Goal: Transaction & Acquisition: Purchase product/service

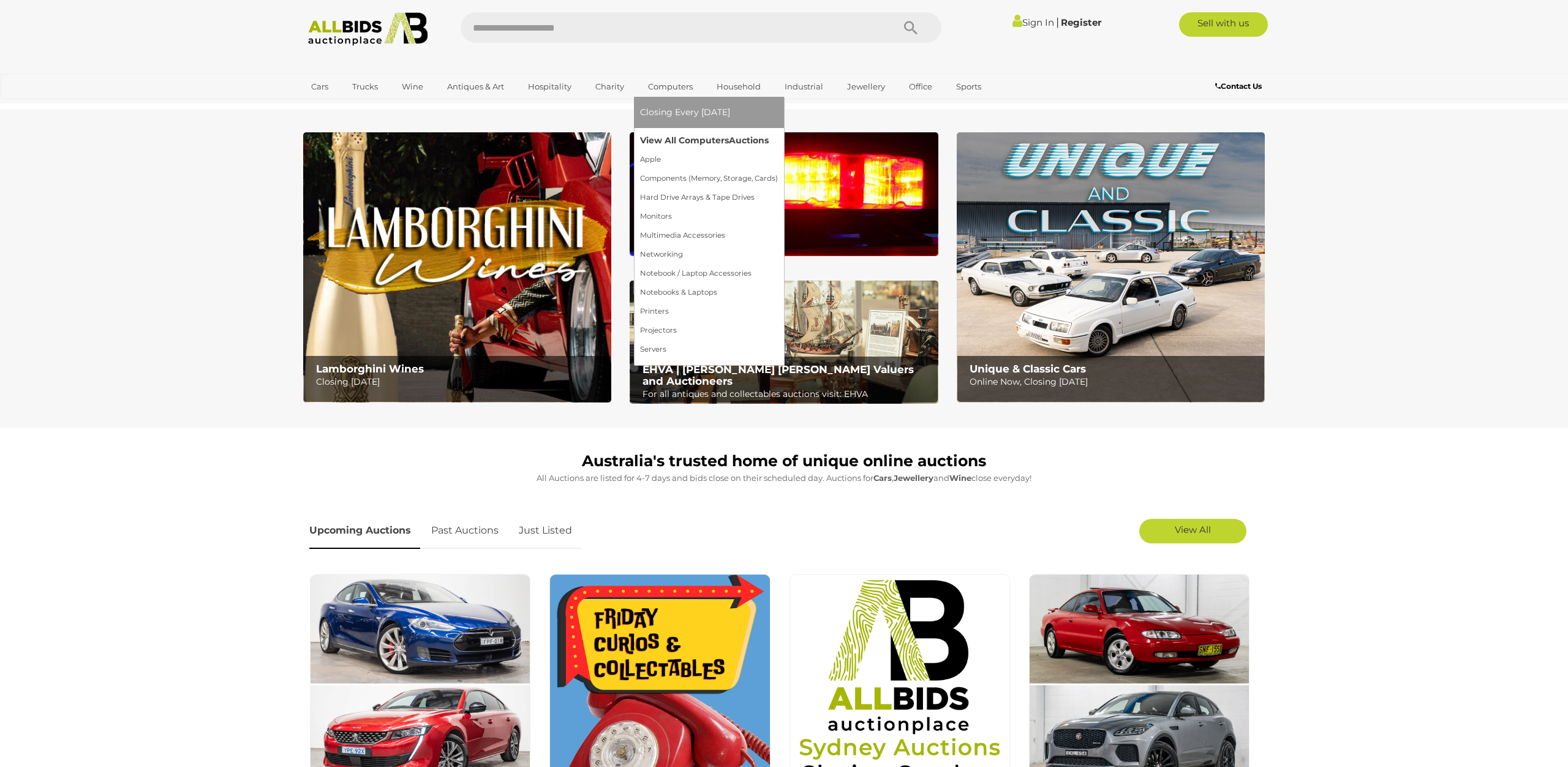
click at [664, 137] on link "View All Computers Auctions" at bounding box center [709, 140] width 138 height 19
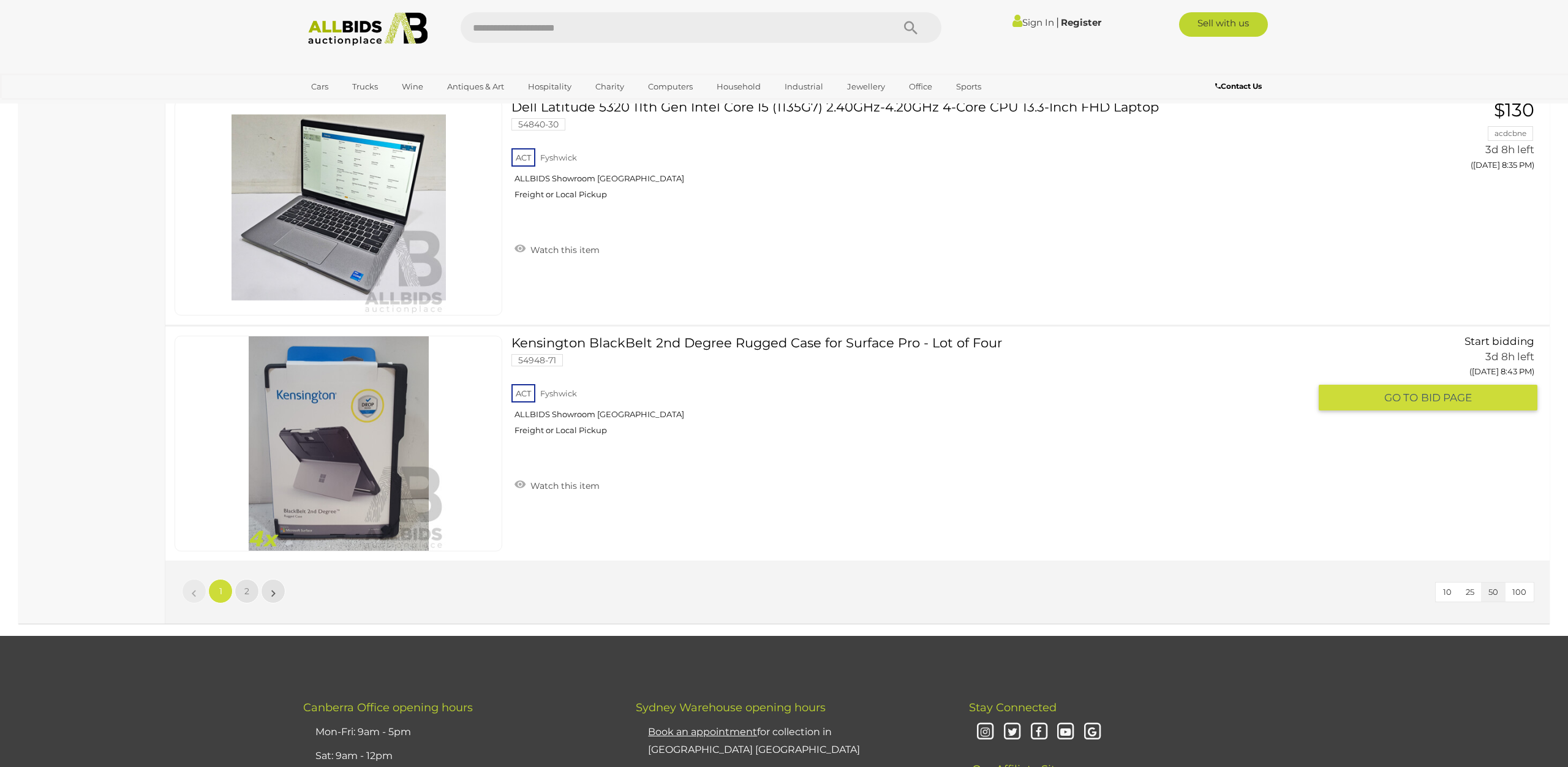
scroll to position [11679, 0]
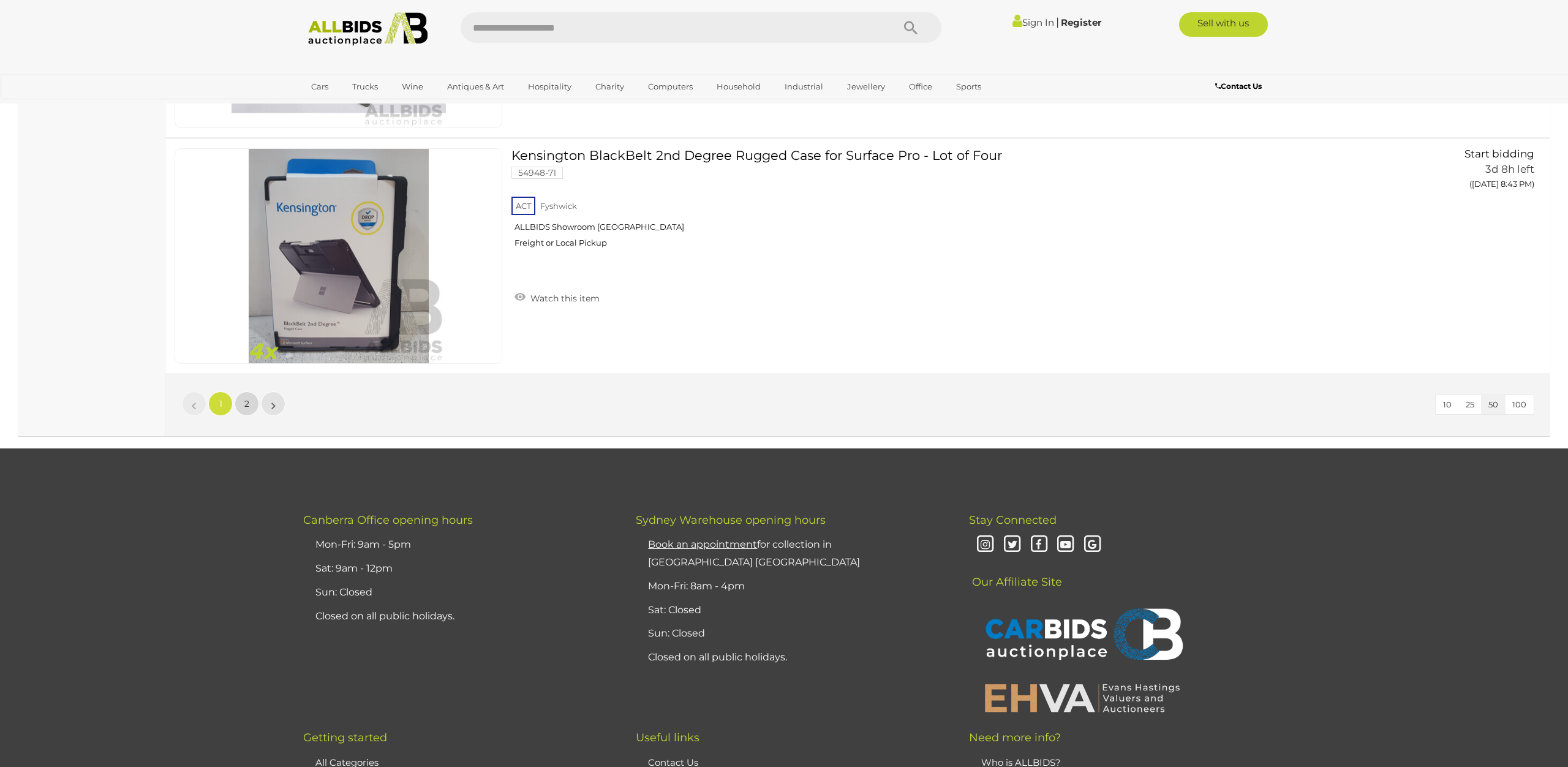
click at [242, 412] on link "2" at bounding box center [247, 403] width 25 height 25
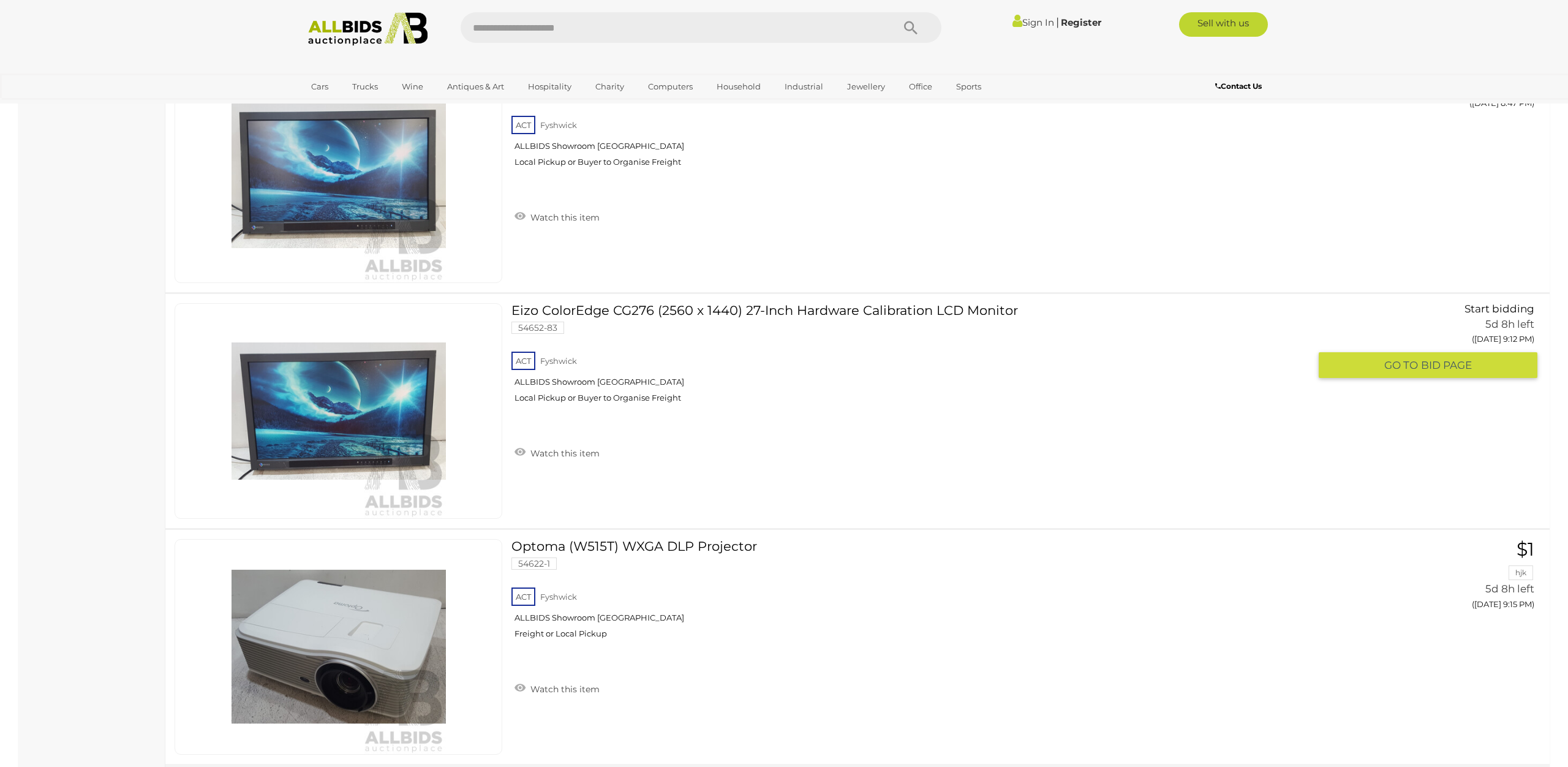
scroll to position [4702, 0]
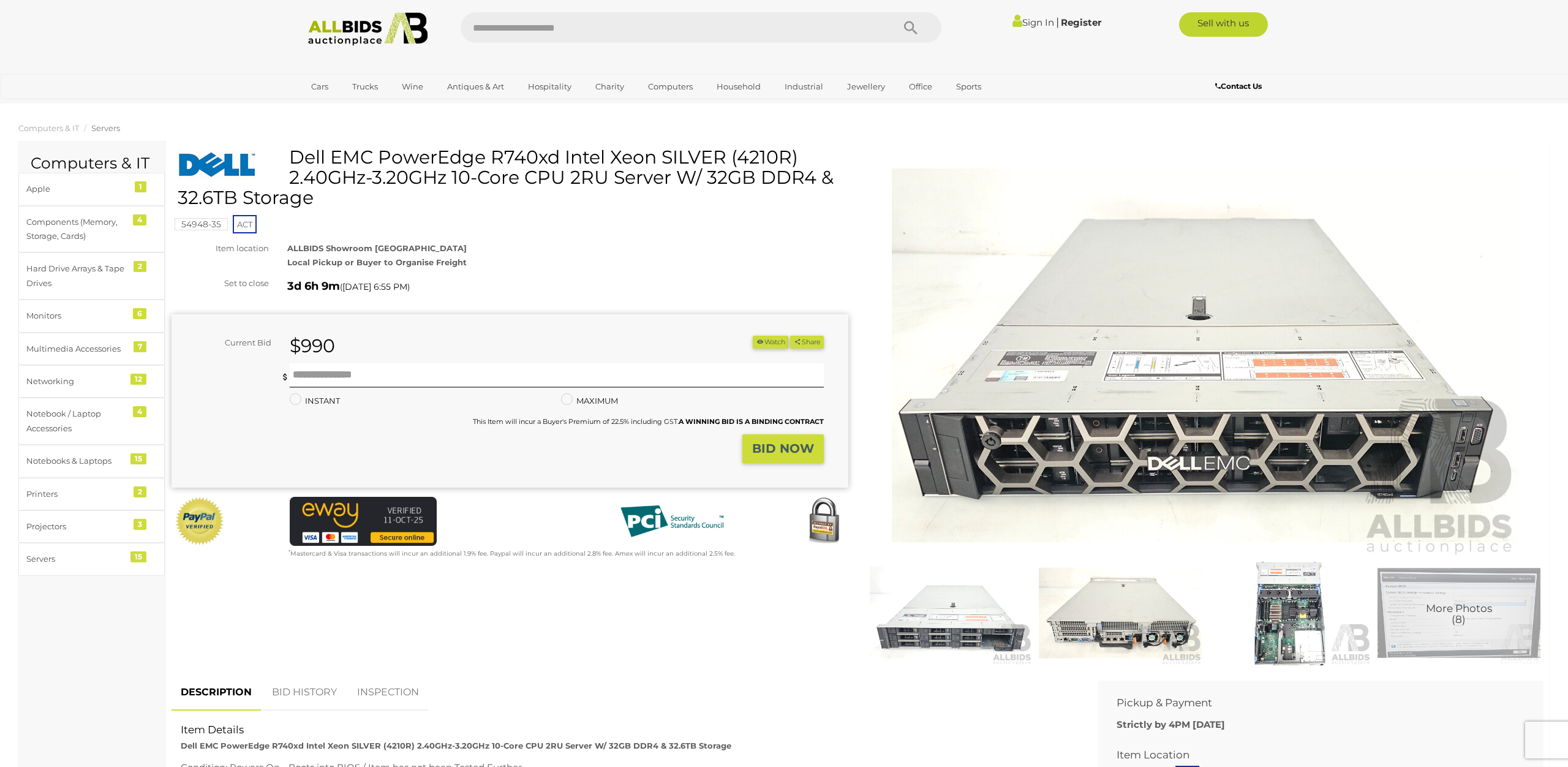
click at [986, 613] on img at bounding box center [951, 613] width 163 height 105
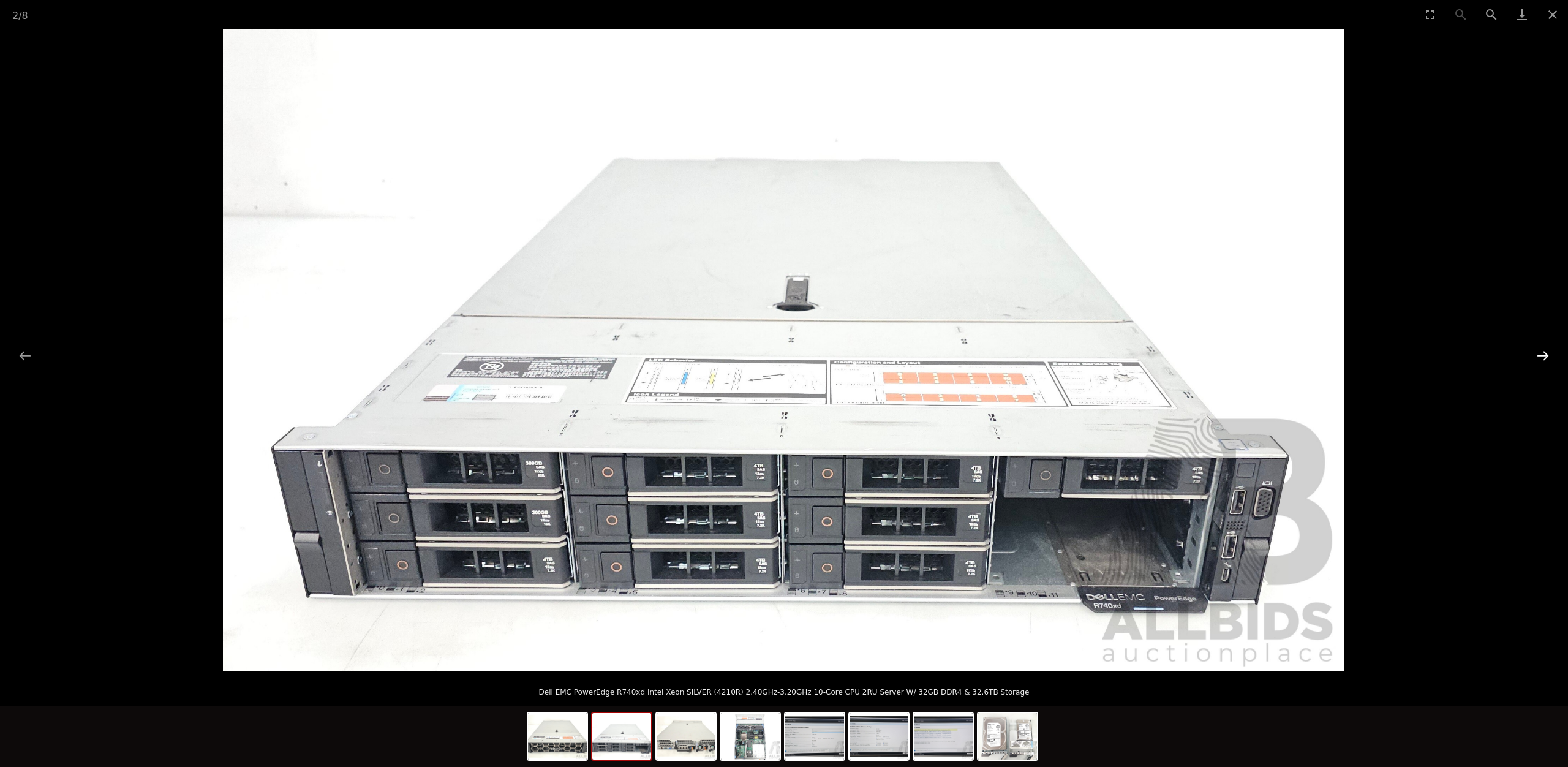
click at [1553, 349] on button "Next slide" at bounding box center [1542, 356] width 26 height 24
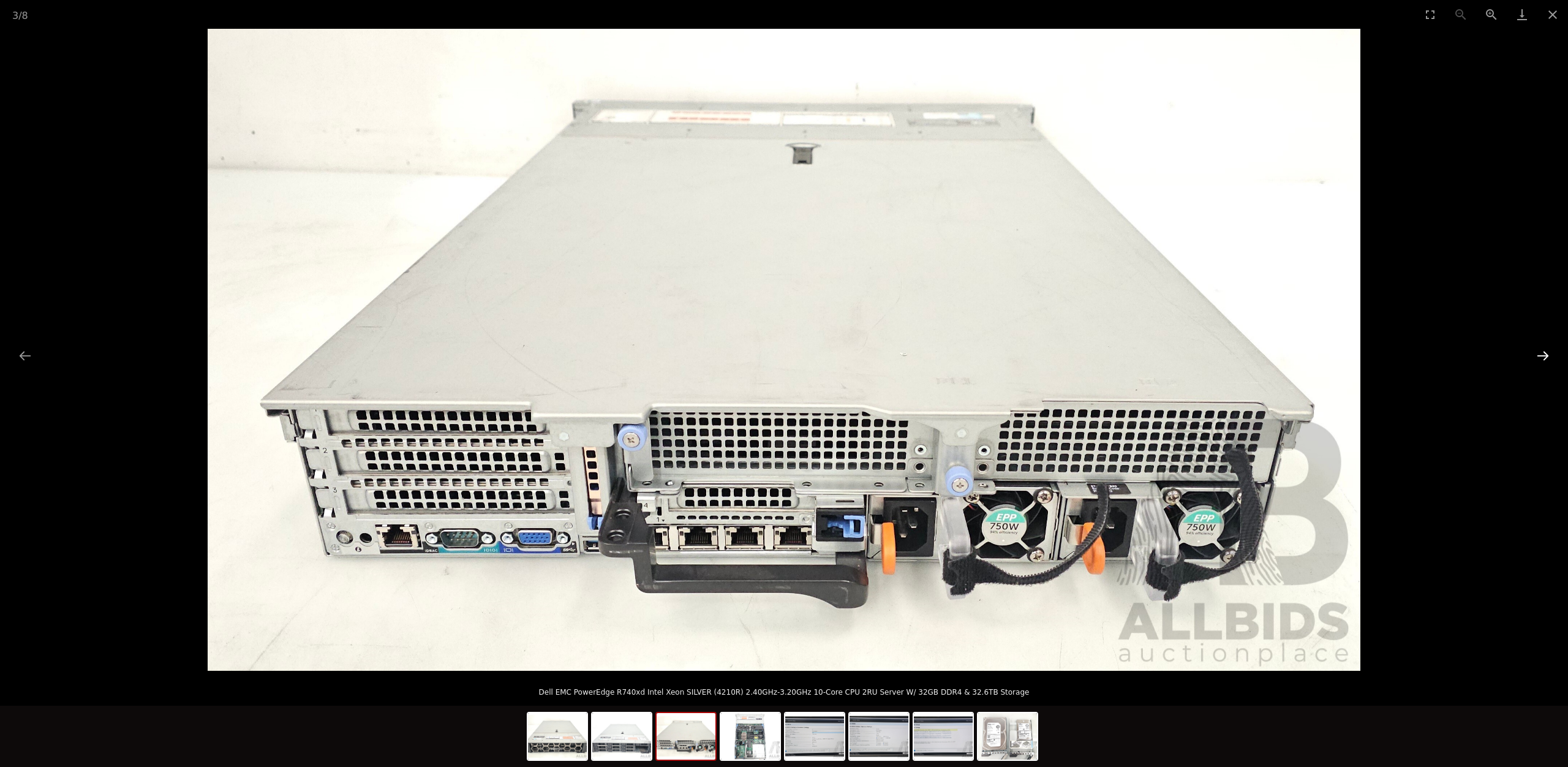
click at [1553, 349] on button "Next slide" at bounding box center [1542, 356] width 26 height 24
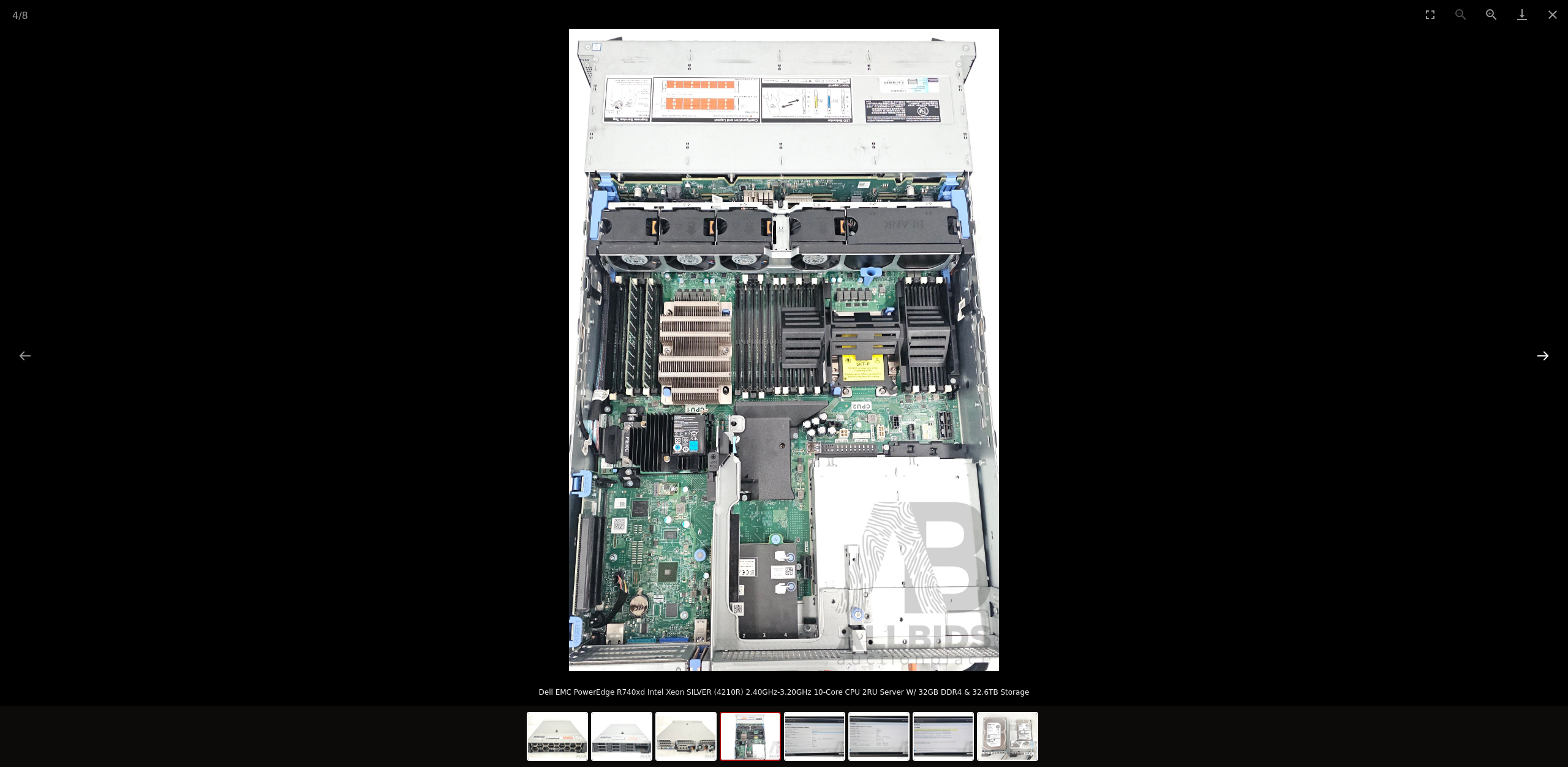
click at [1553, 349] on button "Next slide" at bounding box center [1542, 356] width 26 height 24
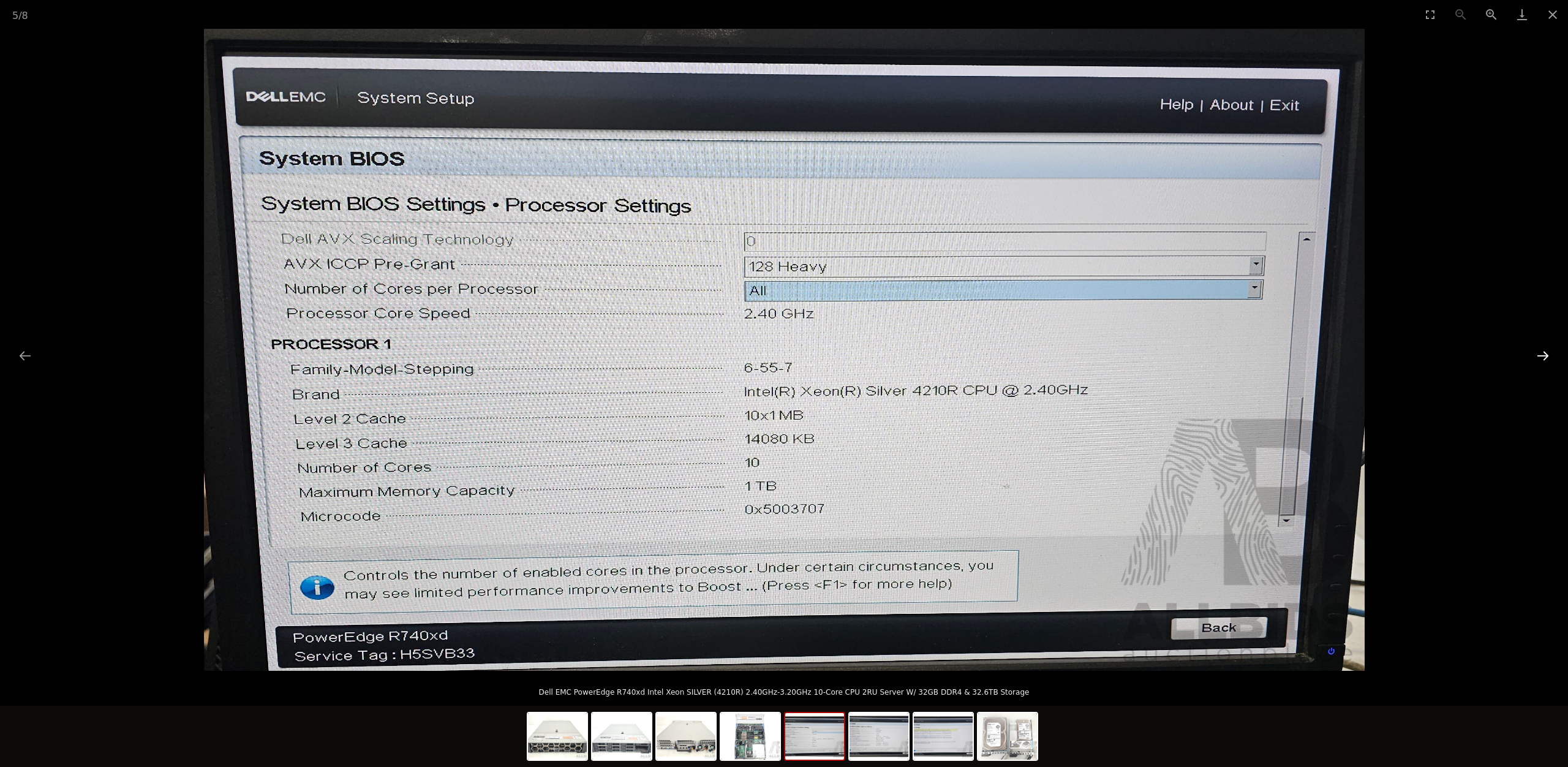
click at [1553, 349] on button "Next slide" at bounding box center [1542, 356] width 26 height 24
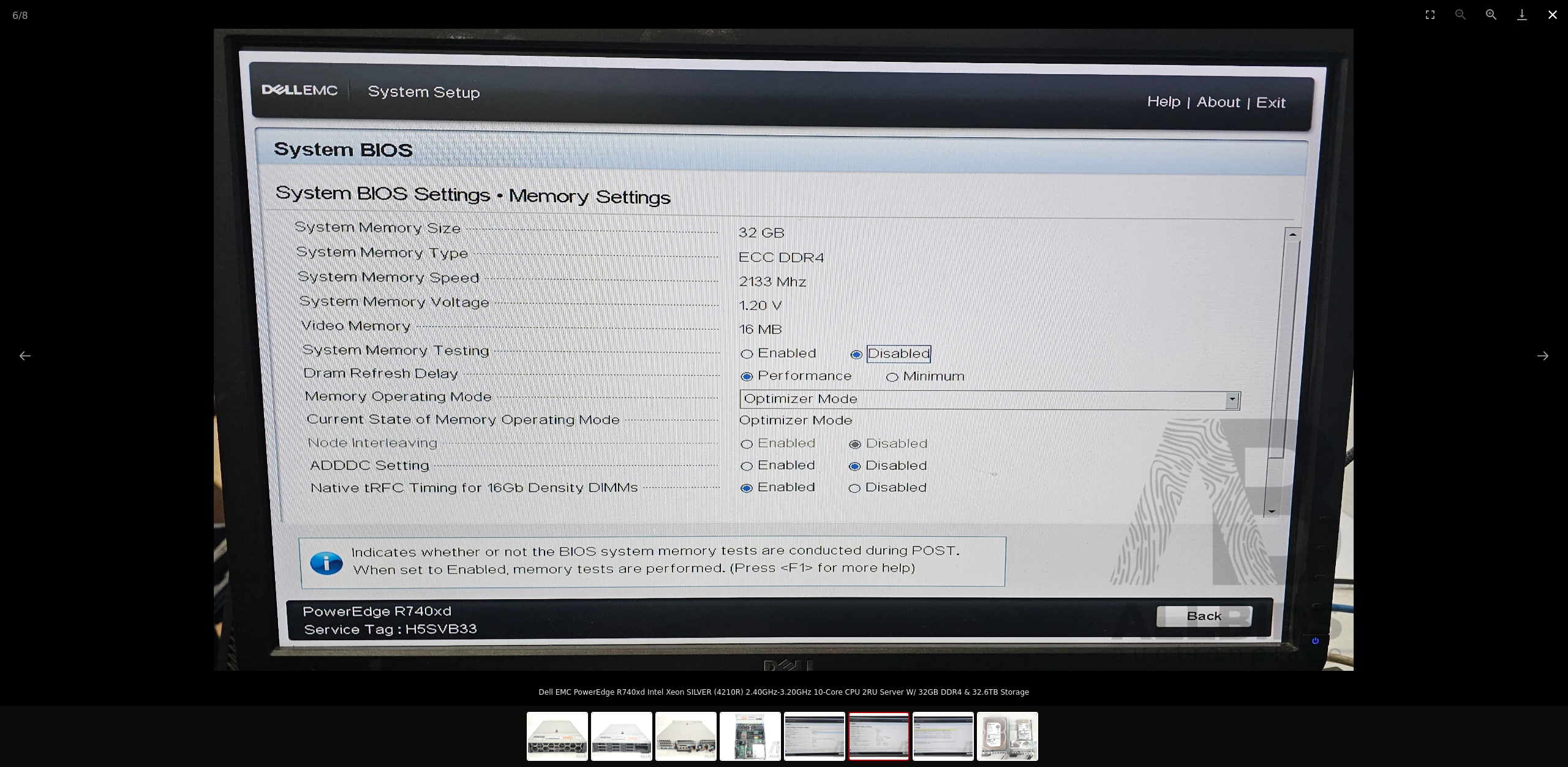
click at [1555, 23] on button "Close gallery" at bounding box center [1552, 14] width 30 height 28
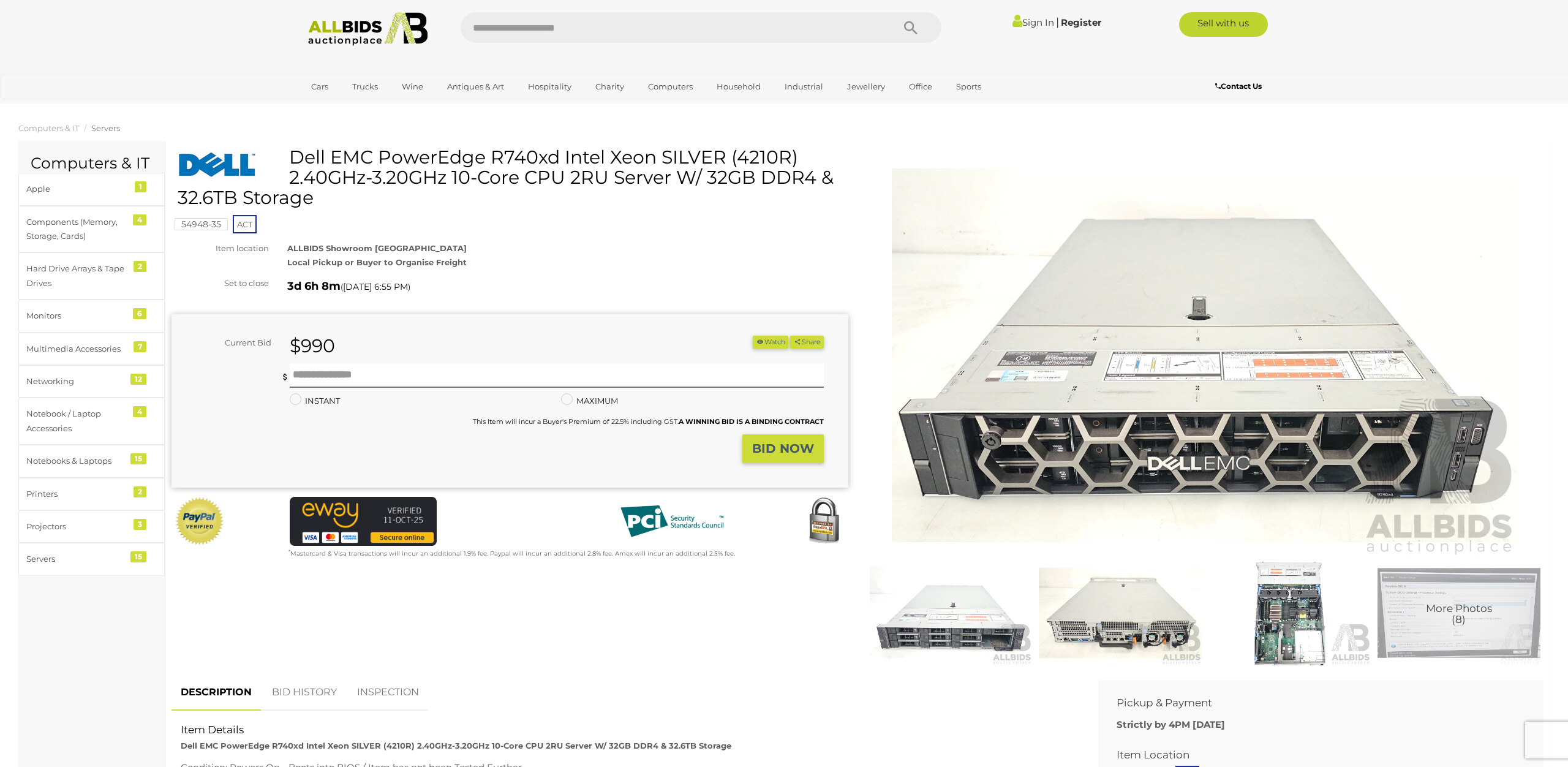
click at [1288, 596] on img at bounding box center [1289, 613] width 163 height 105
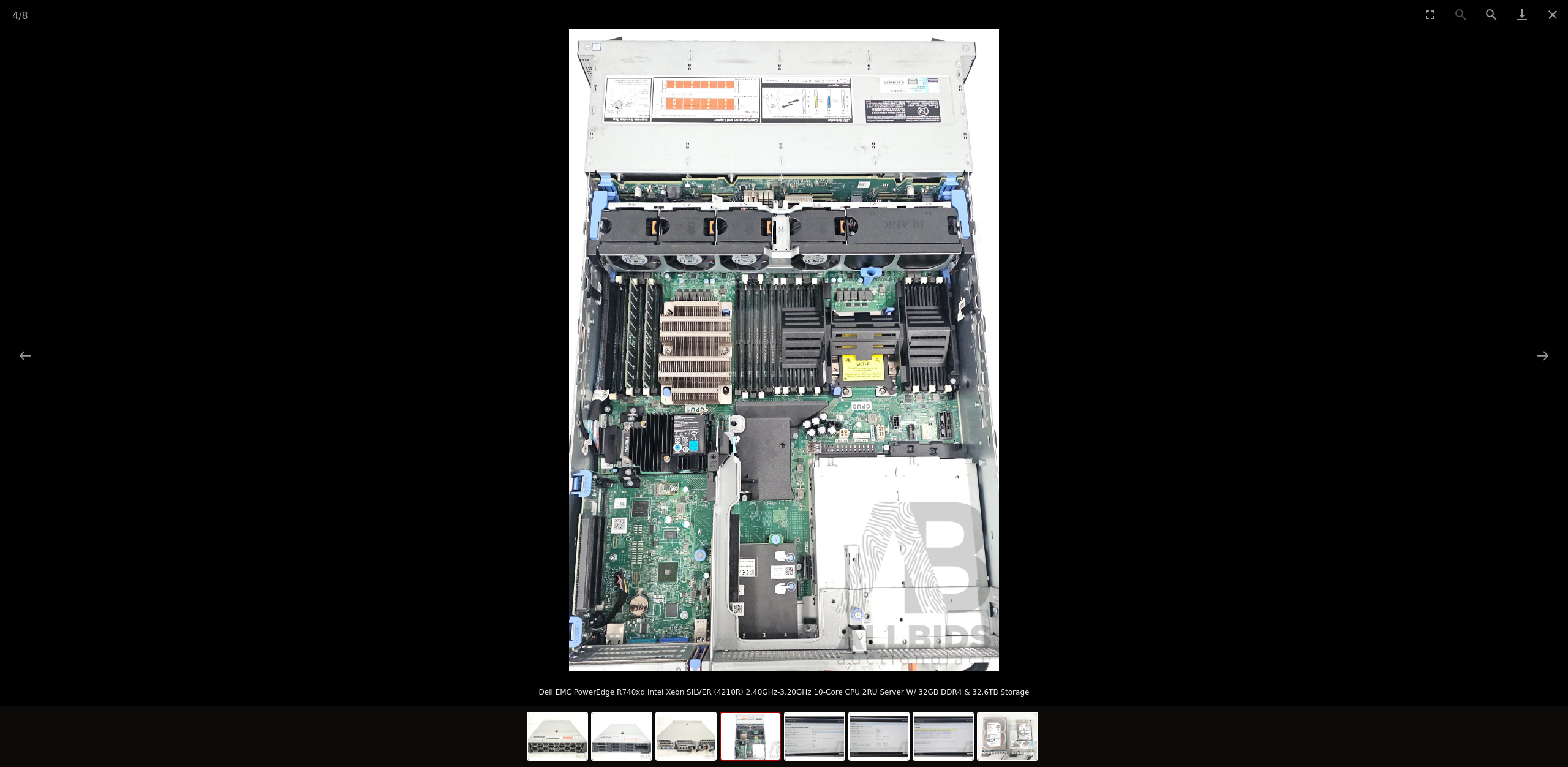
click at [790, 390] on img at bounding box center [784, 349] width 430 height 642
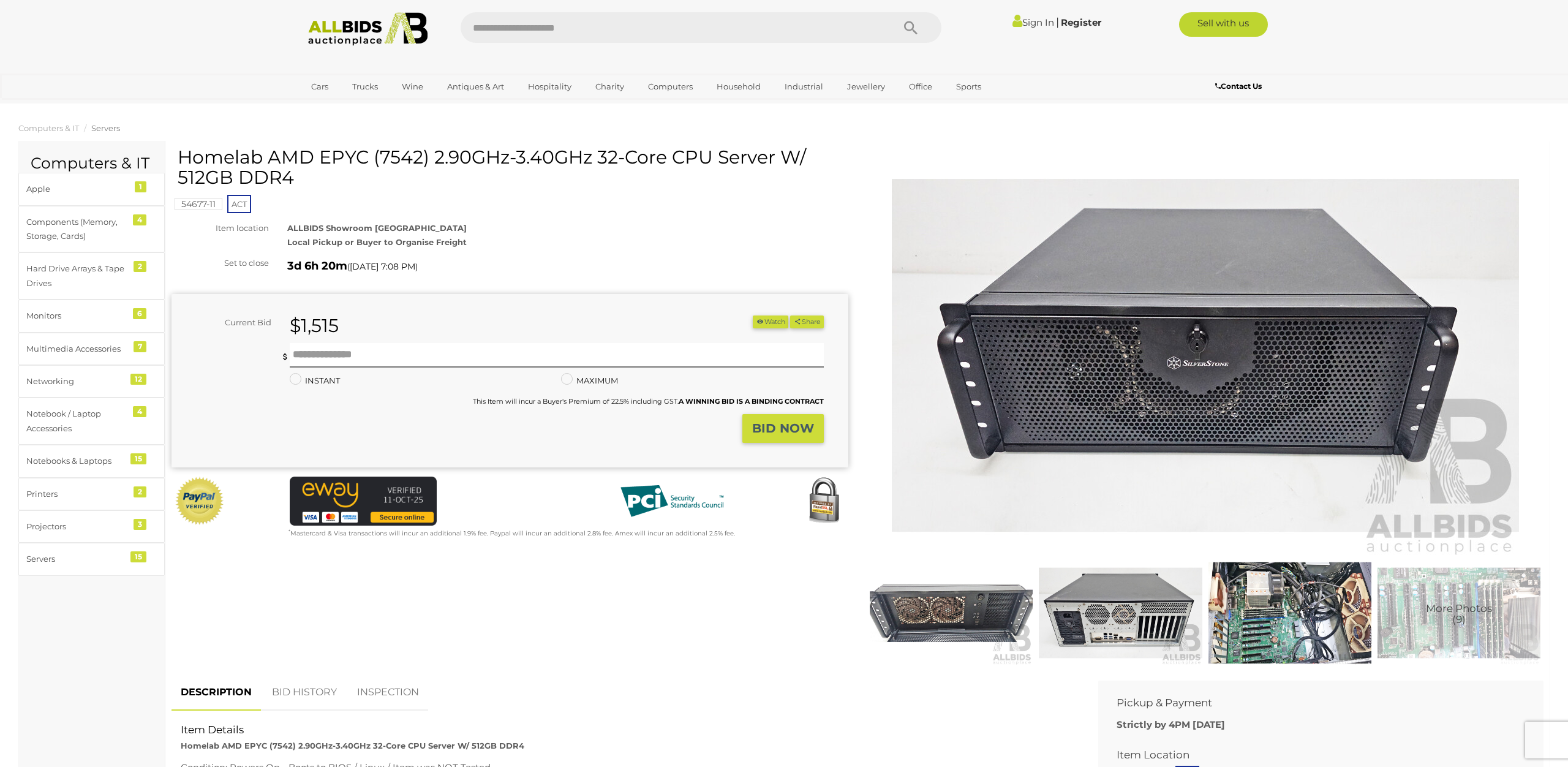
scroll to position [62, 0]
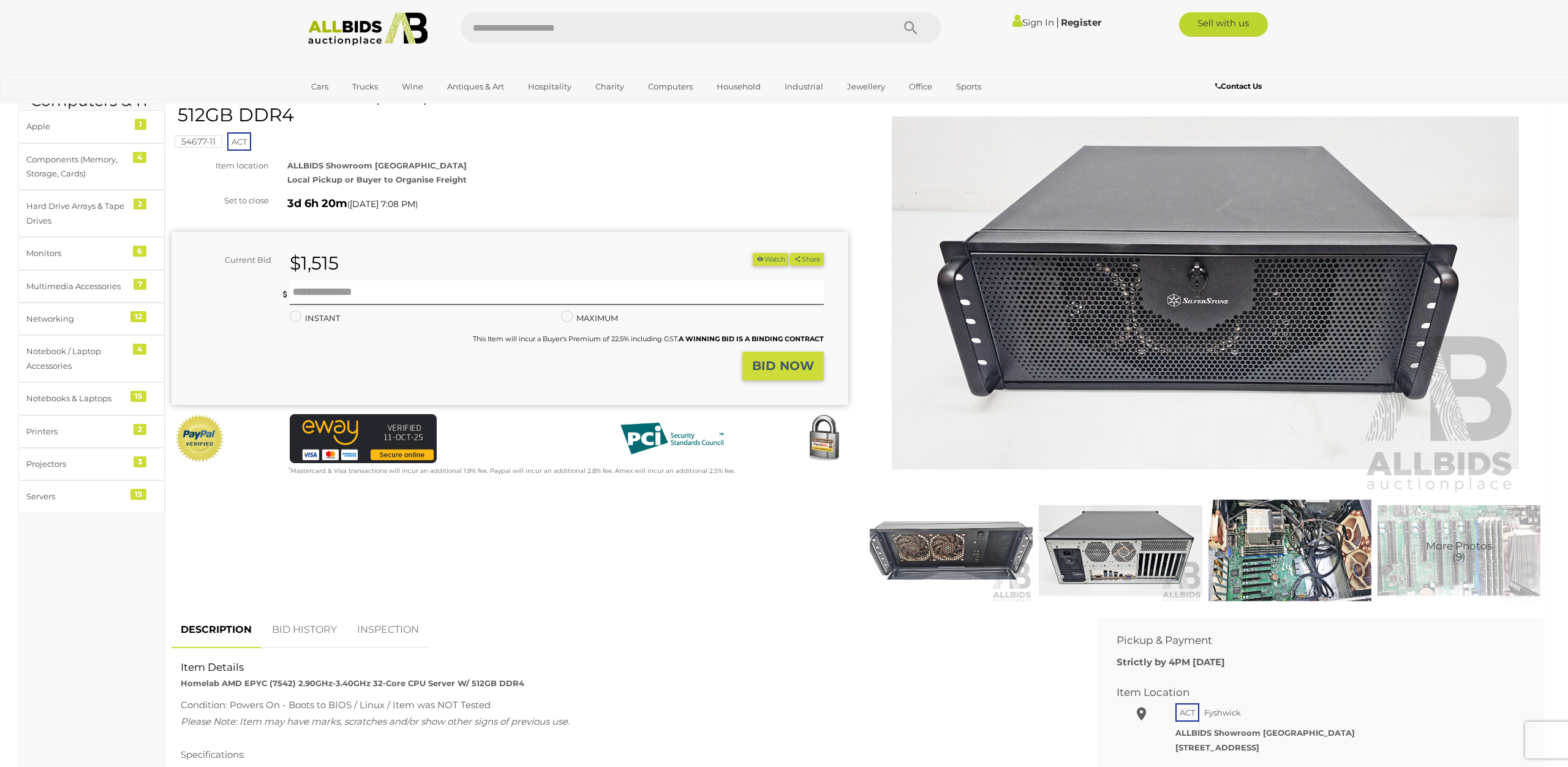
click at [1264, 559] on img at bounding box center [1289, 550] width 163 height 105
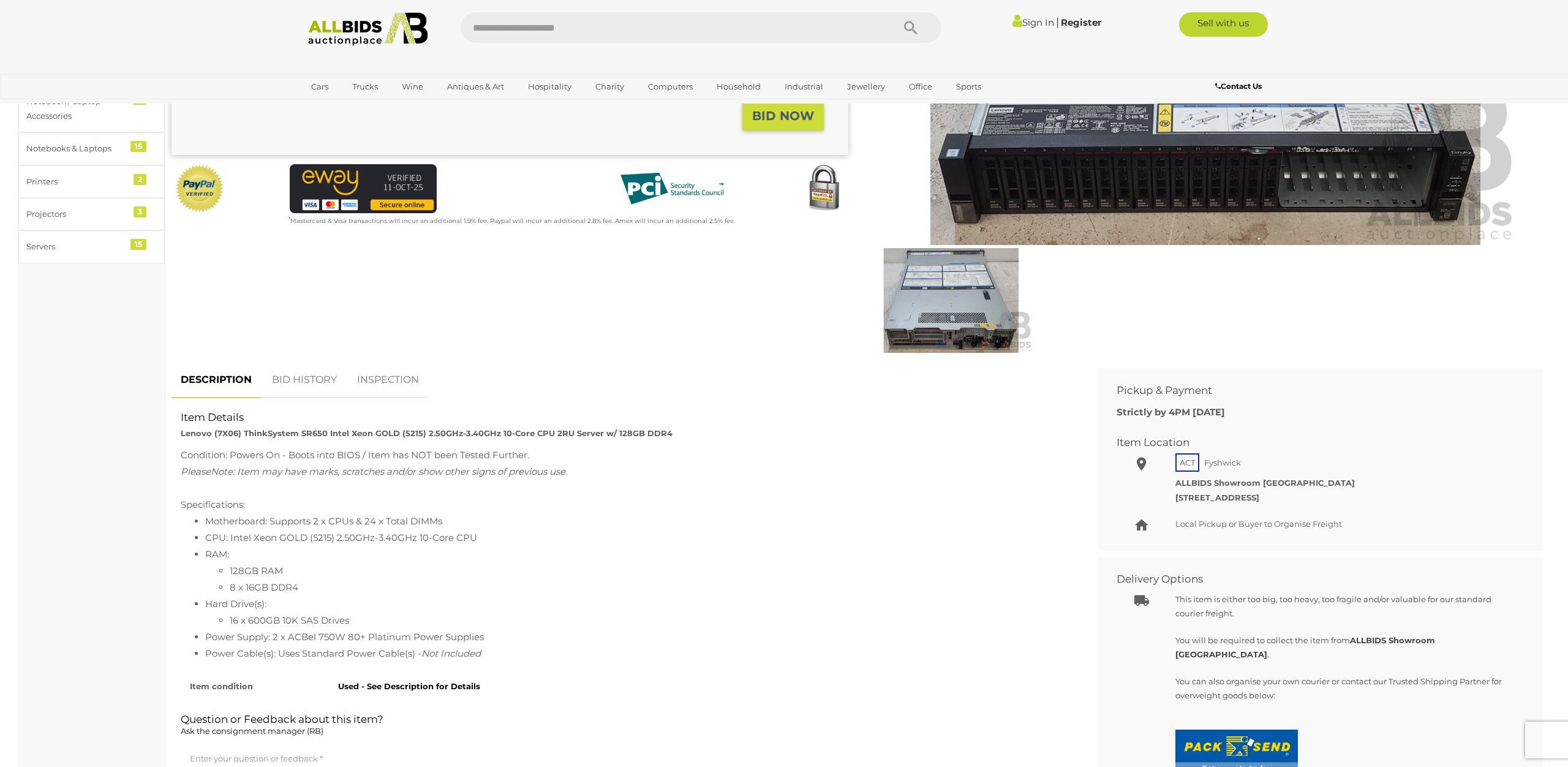
scroll to position [125, 0]
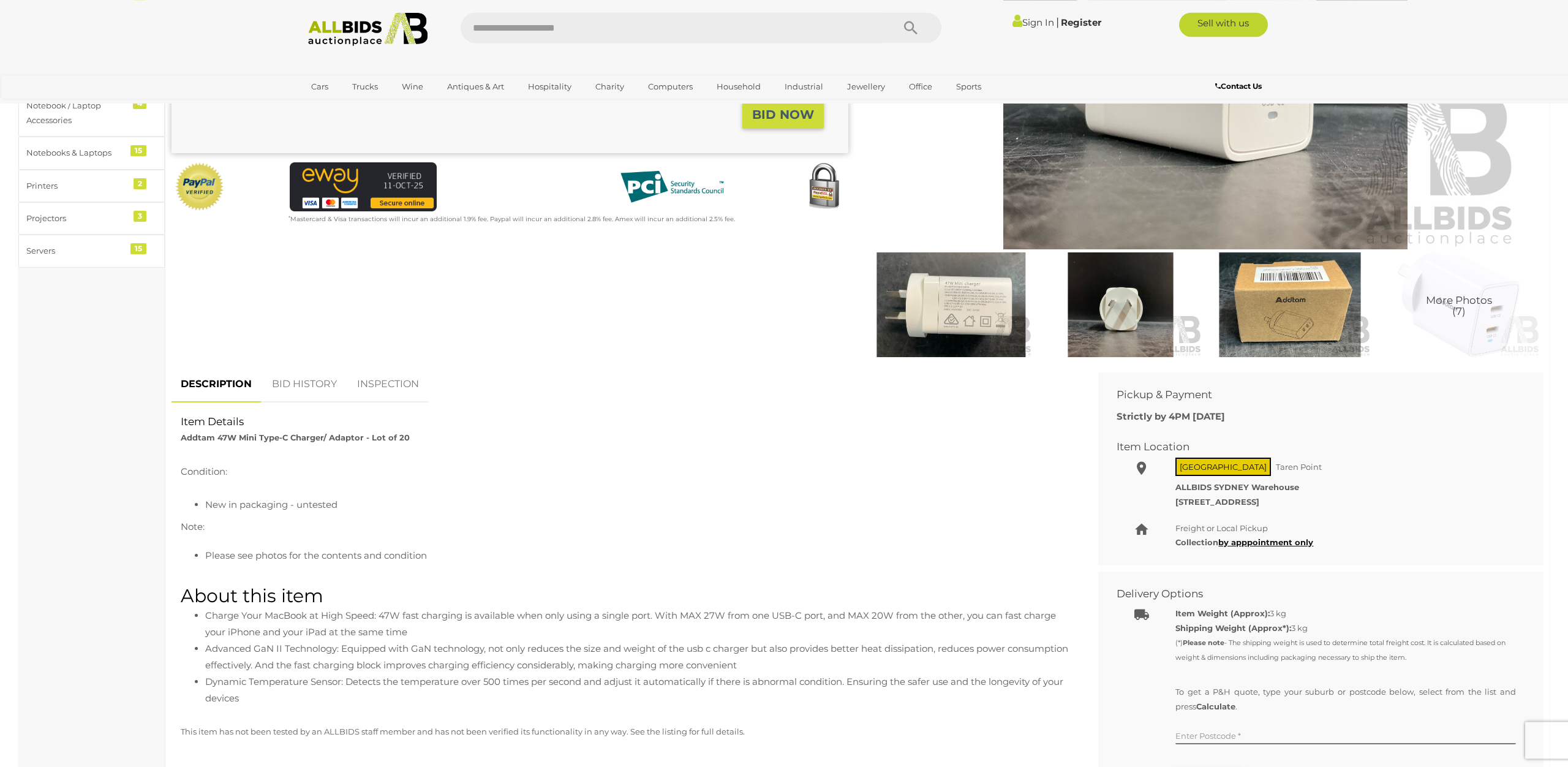
scroll to position [313, 0]
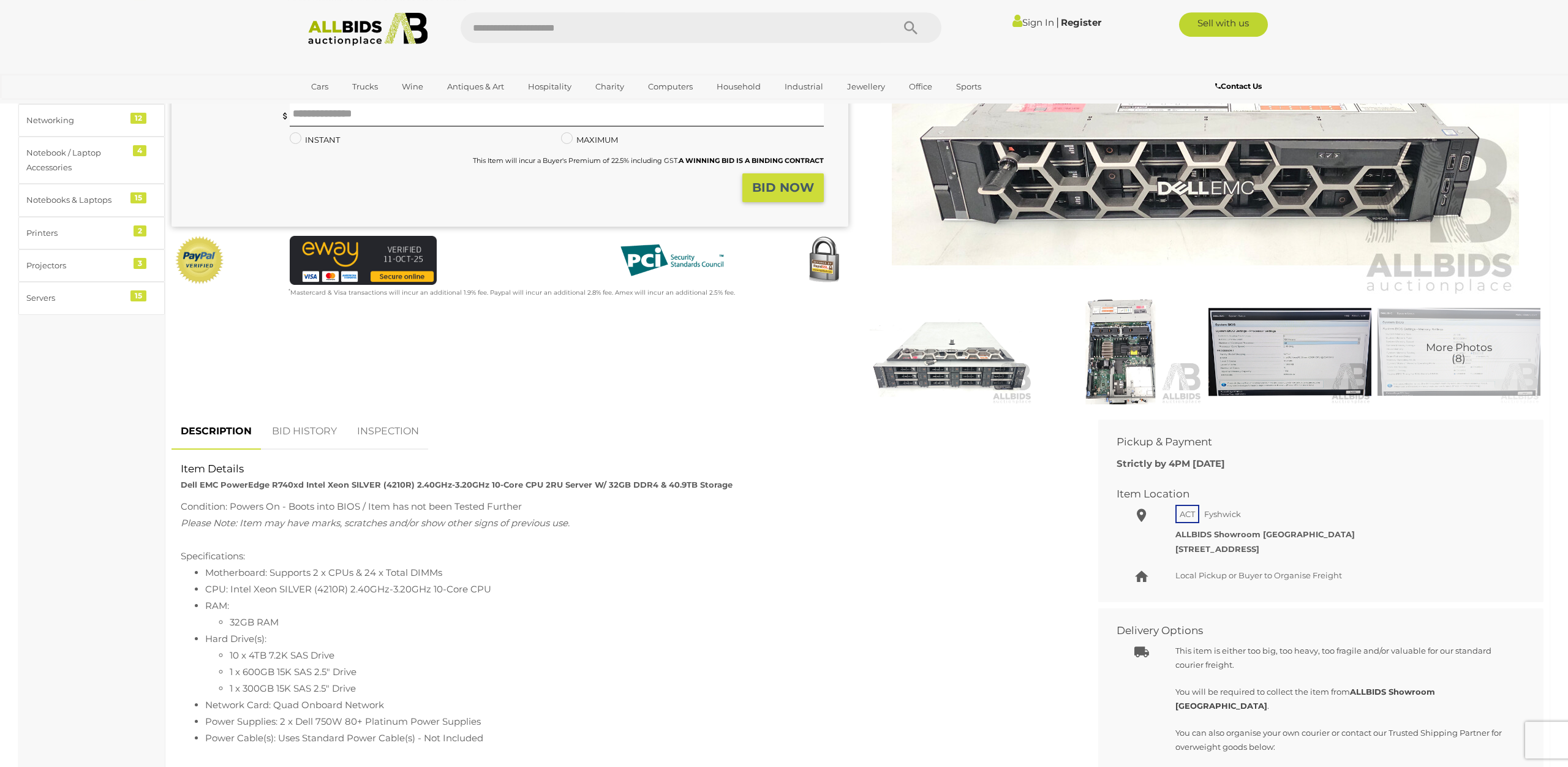
scroll to position [250, 0]
